Goal: Check status

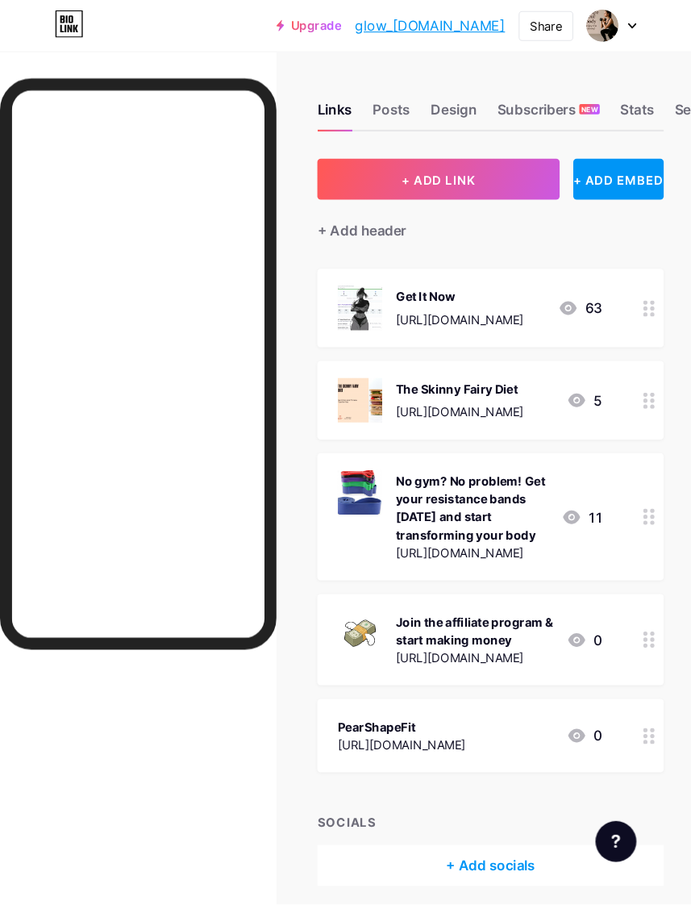
scroll to position [1, 0]
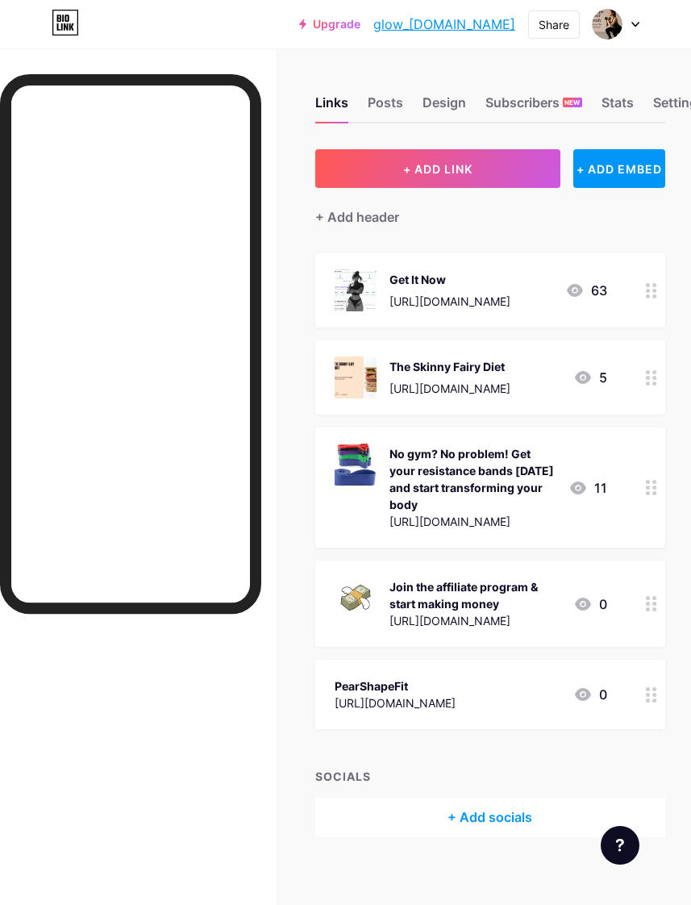
click at [623, 103] on div "Stats" at bounding box center [618, 107] width 32 height 29
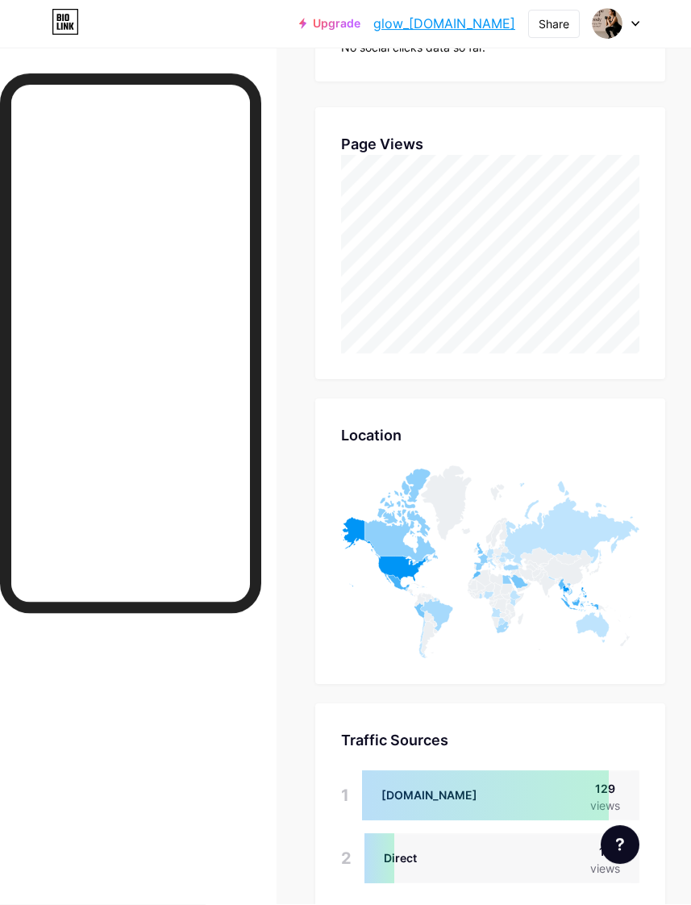
scroll to position [594, 0]
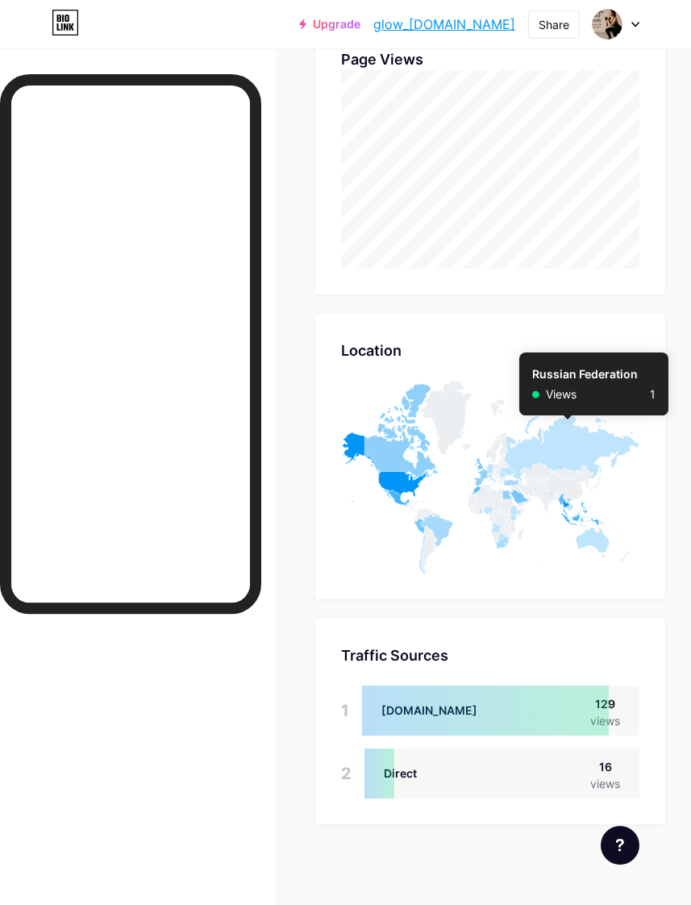
click at [568, 449] on icon at bounding box center [570, 438] width 142 height 85
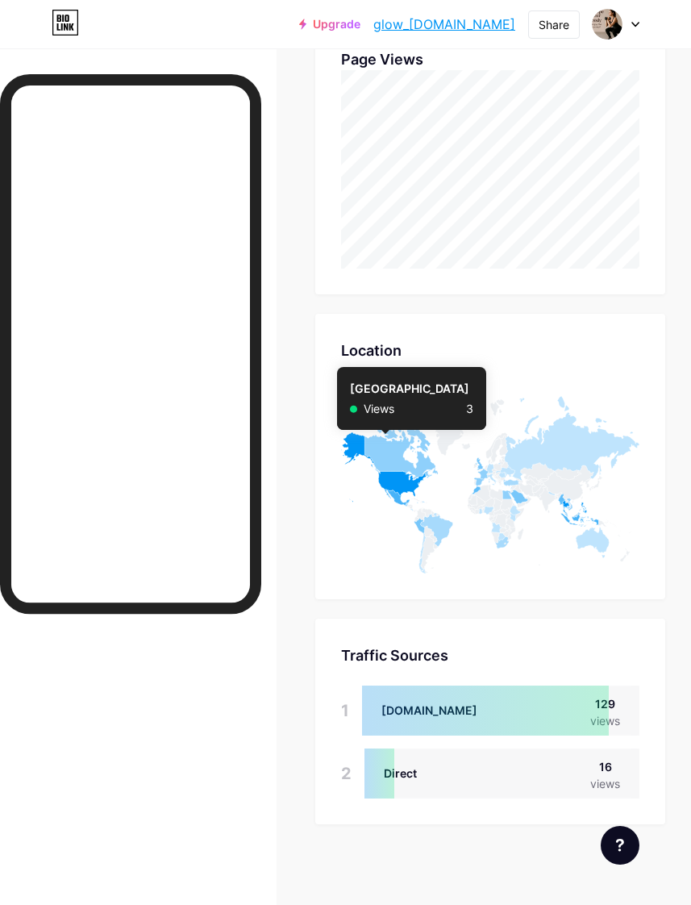
click at [386, 464] on icon at bounding box center [401, 432] width 73 height 96
click at [392, 478] on icon at bounding box center [384, 467] width 86 height 70
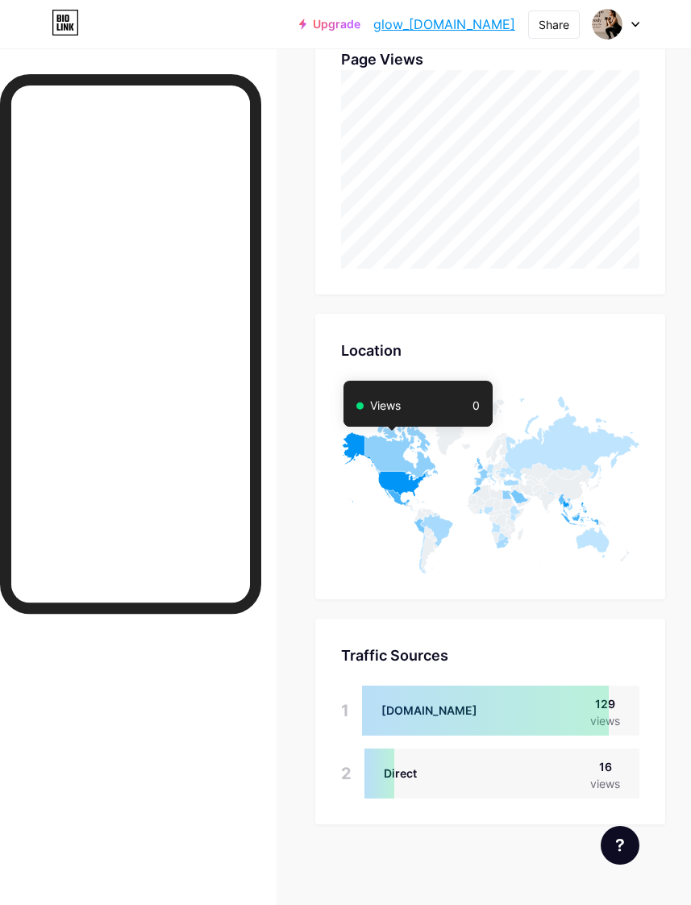
click at [382, 522] on icon at bounding box center [490, 477] width 299 height 193
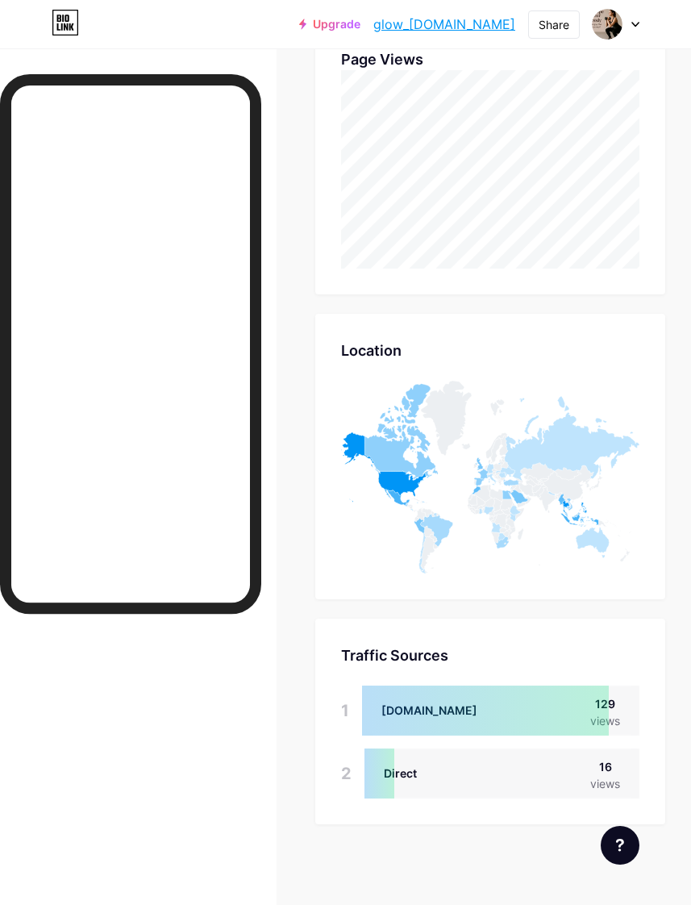
click at [352, 441] on icon at bounding box center [384, 467] width 86 height 70
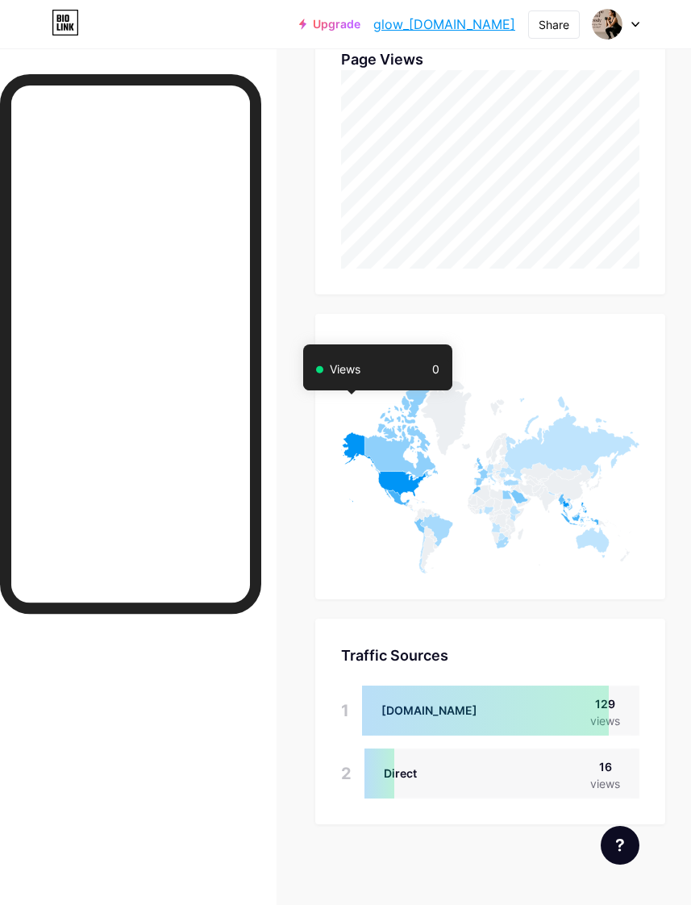
click at [541, 345] on div "Location" at bounding box center [490, 351] width 299 height 22
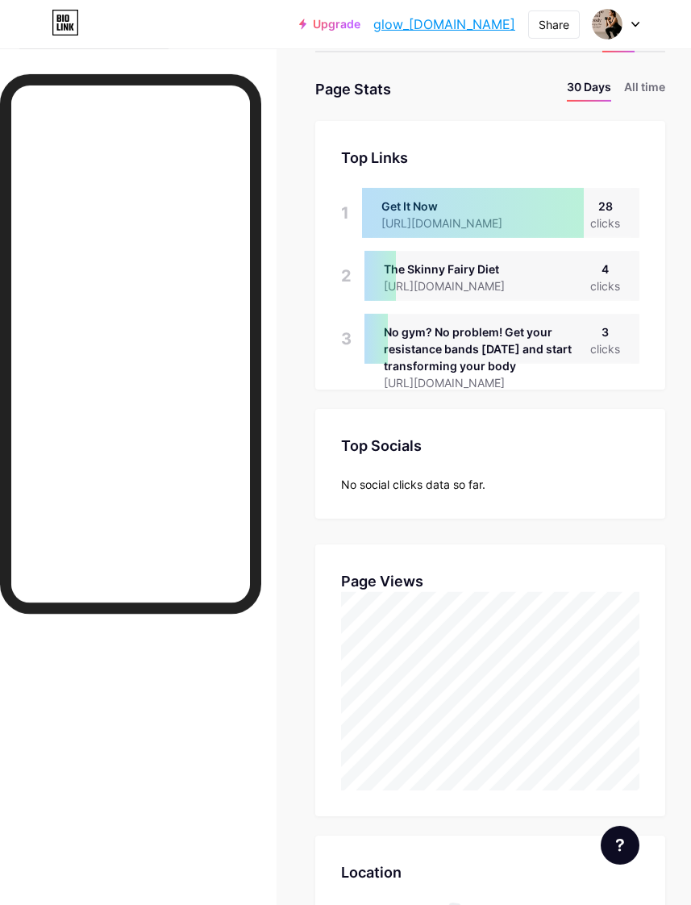
scroll to position [0, 0]
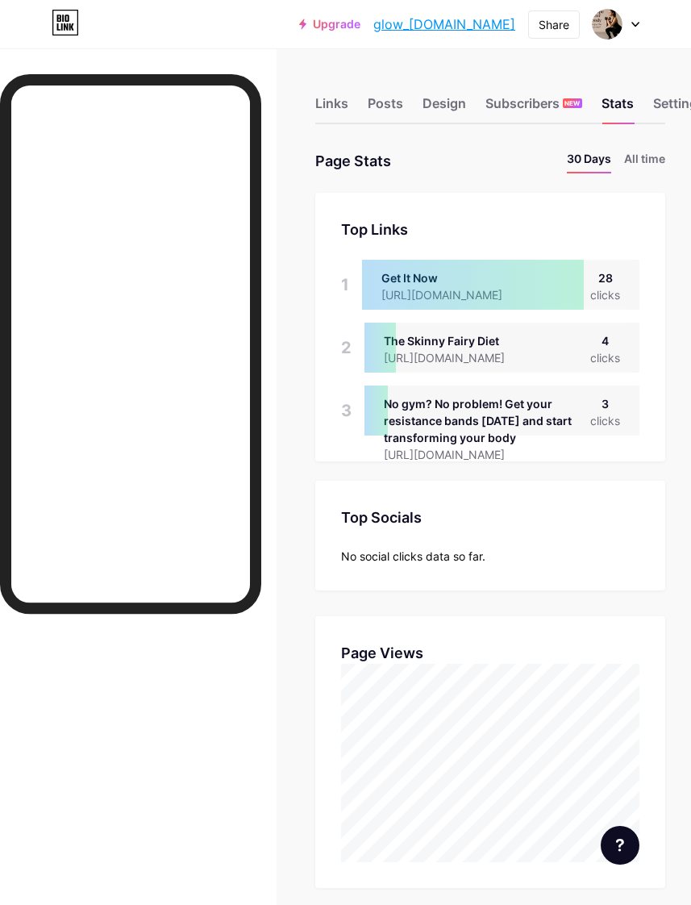
click at [327, 98] on div "Links" at bounding box center [331, 108] width 33 height 29
